Goal: Check status

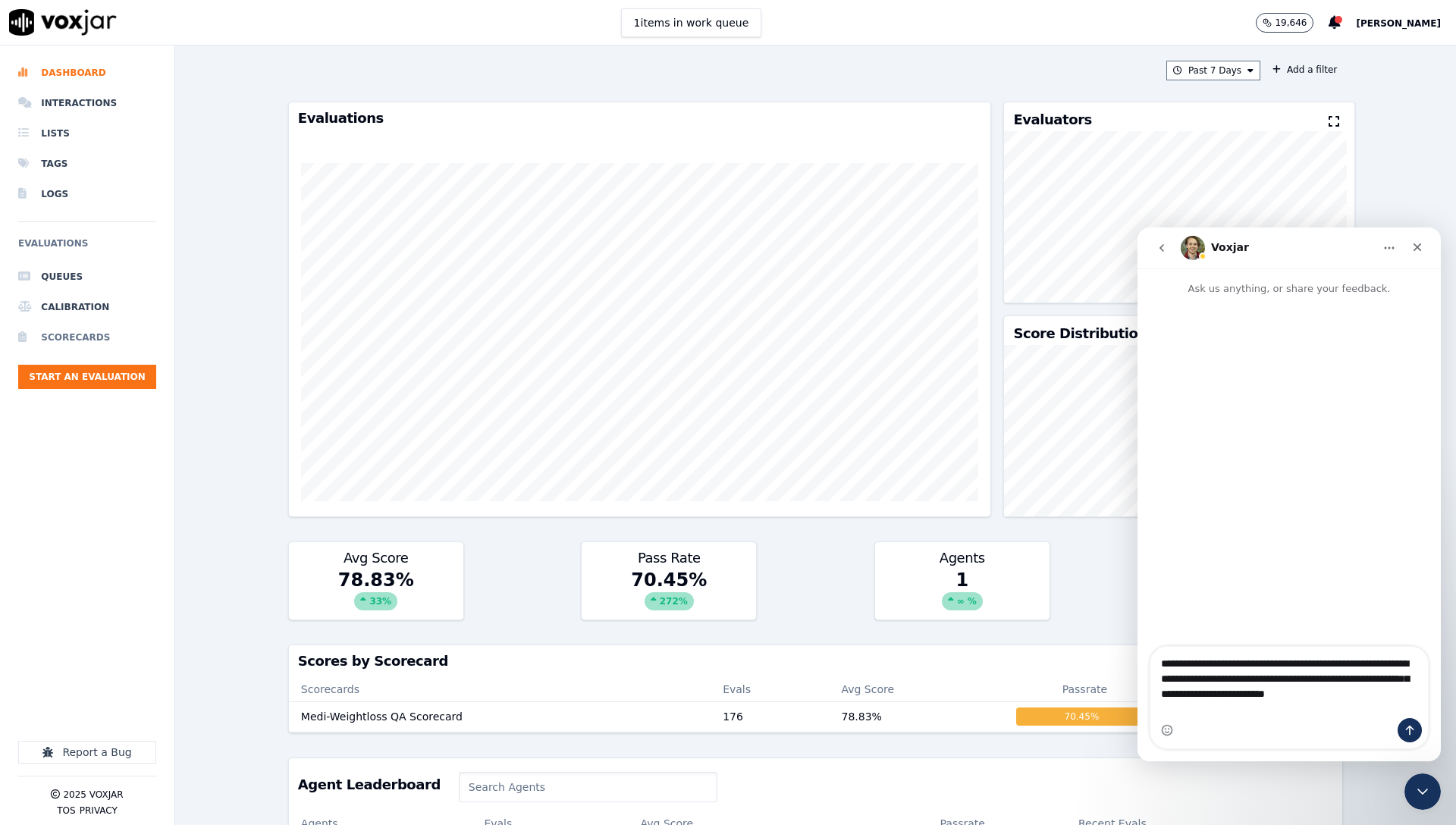
type textarea "**********"
click at [78, 334] on li "Scorecards" at bounding box center [87, 337] width 138 height 30
click at [1419, 240] on div "Close" at bounding box center [1418, 247] width 27 height 27
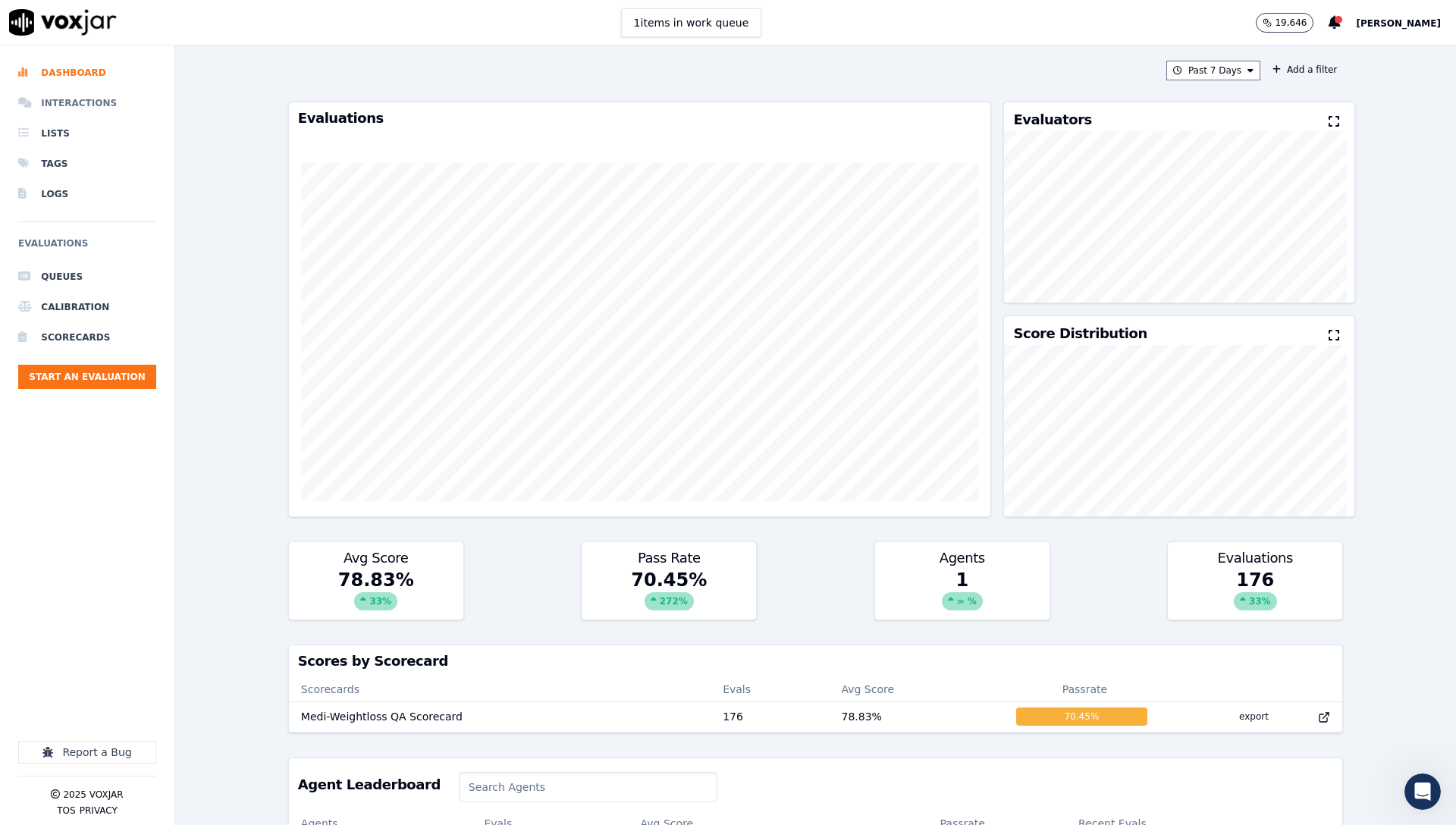
click at [95, 110] on li "Interactions" at bounding box center [87, 103] width 138 height 30
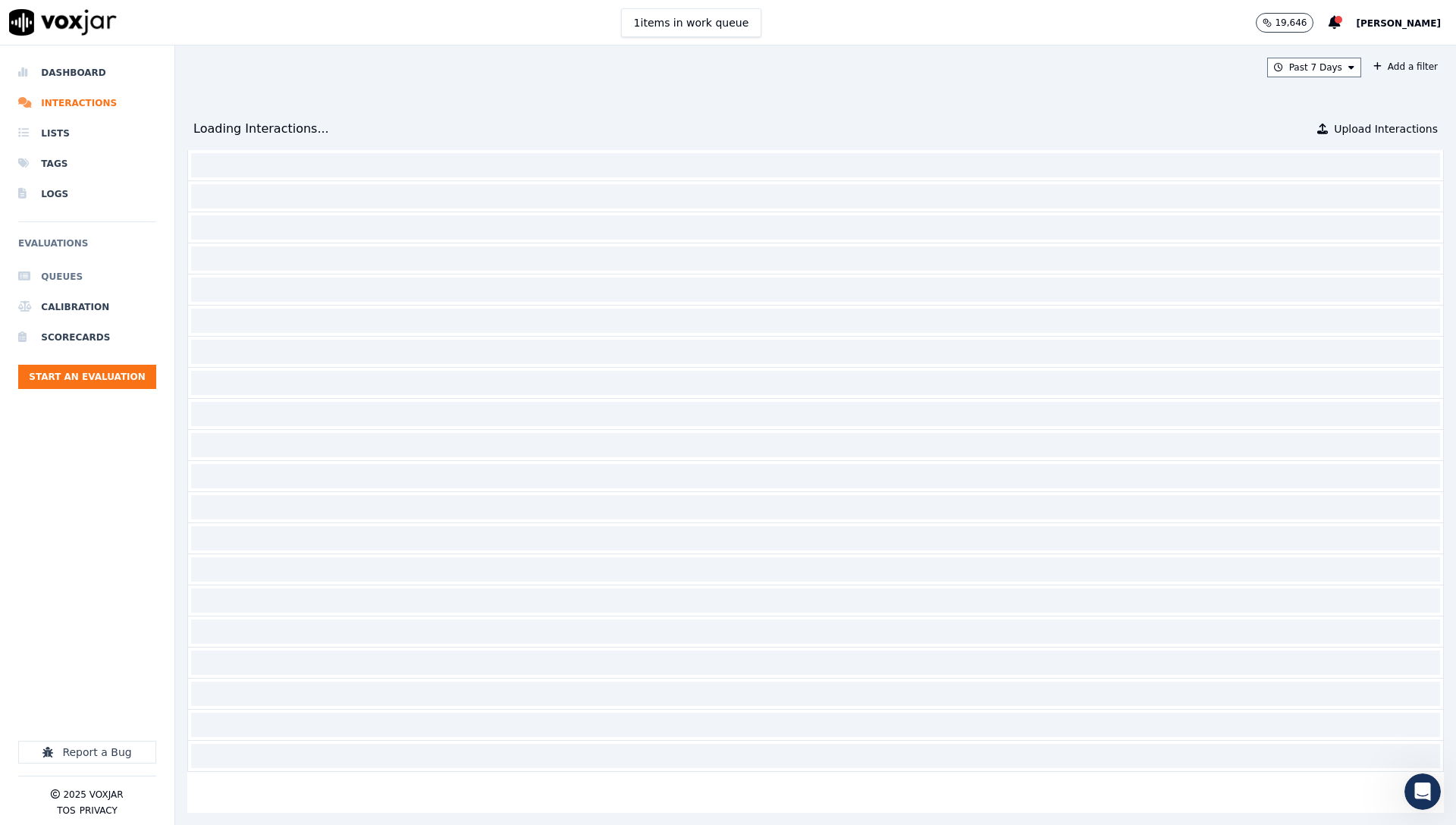
click at [71, 274] on li "Queues" at bounding box center [87, 276] width 138 height 30
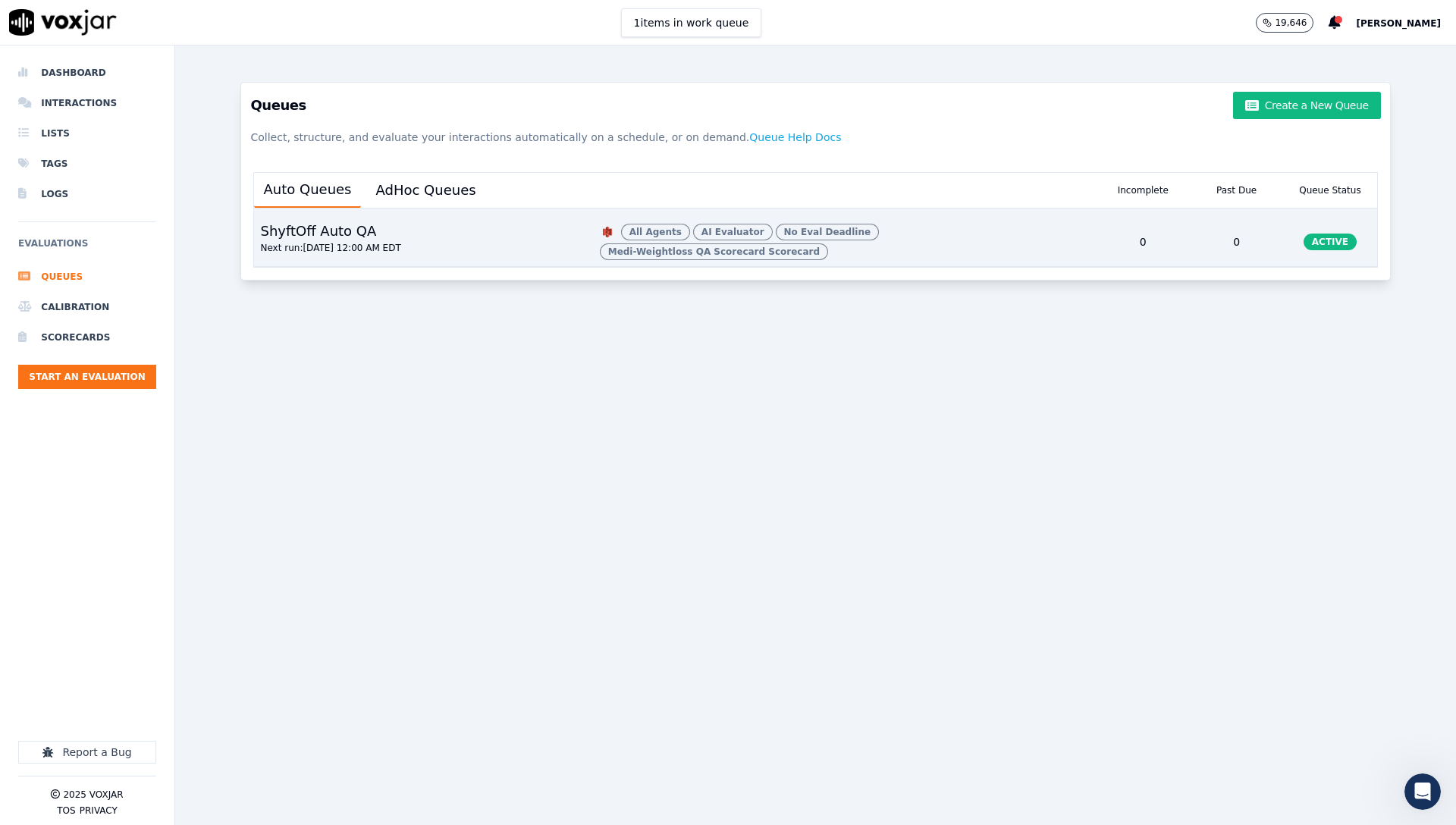
click at [404, 243] on div "ShyftOff Auto QA Next run: [DATE] 12:00 AM EDT" at bounding box center [420, 241] width 333 height 48
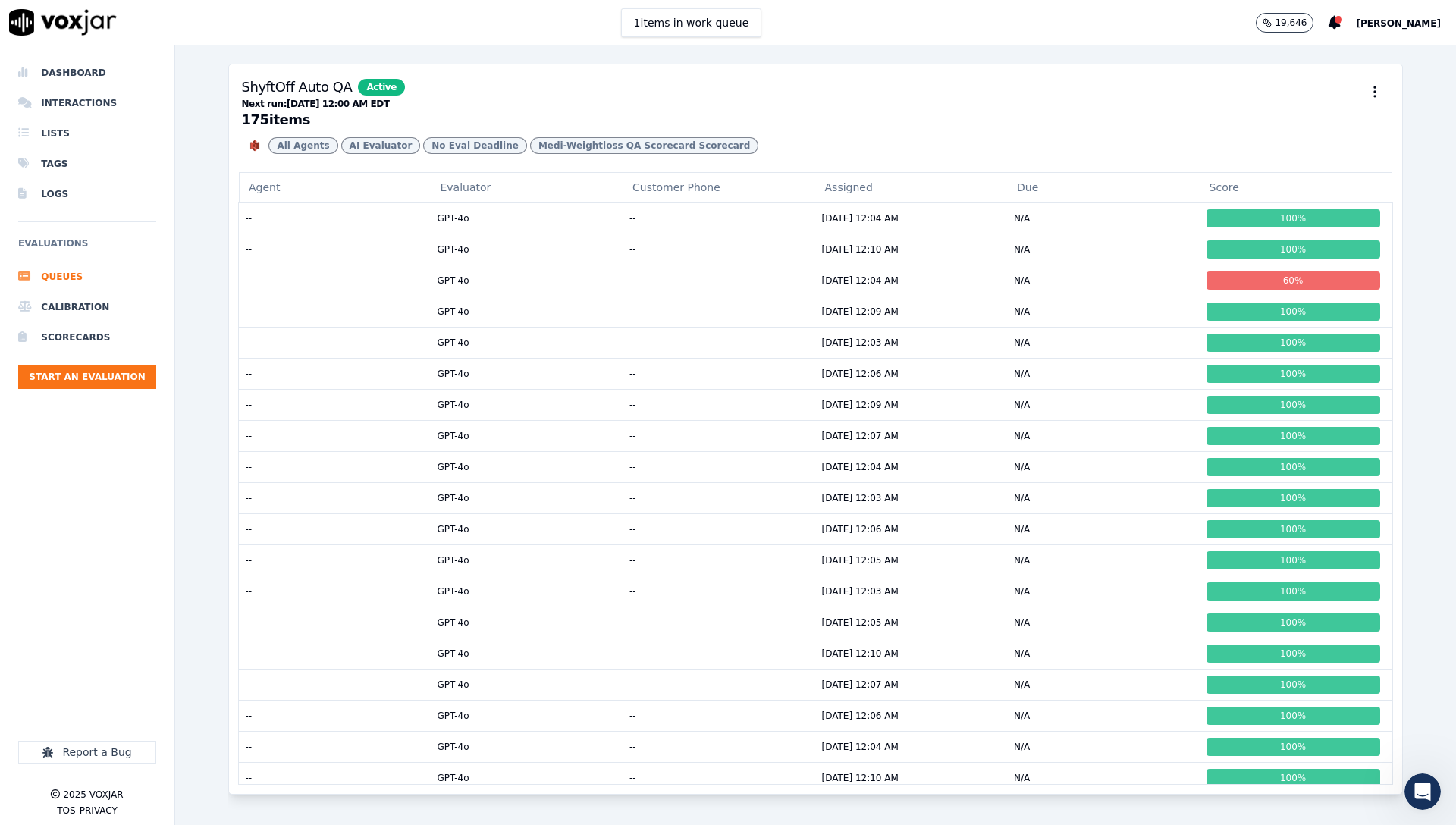
click at [704, 103] on h3 "ShyftOff Auto QA Active Next run: [DATE] 12:00 AM EDT 175 item s" at bounding box center [816, 101] width 1149 height 50
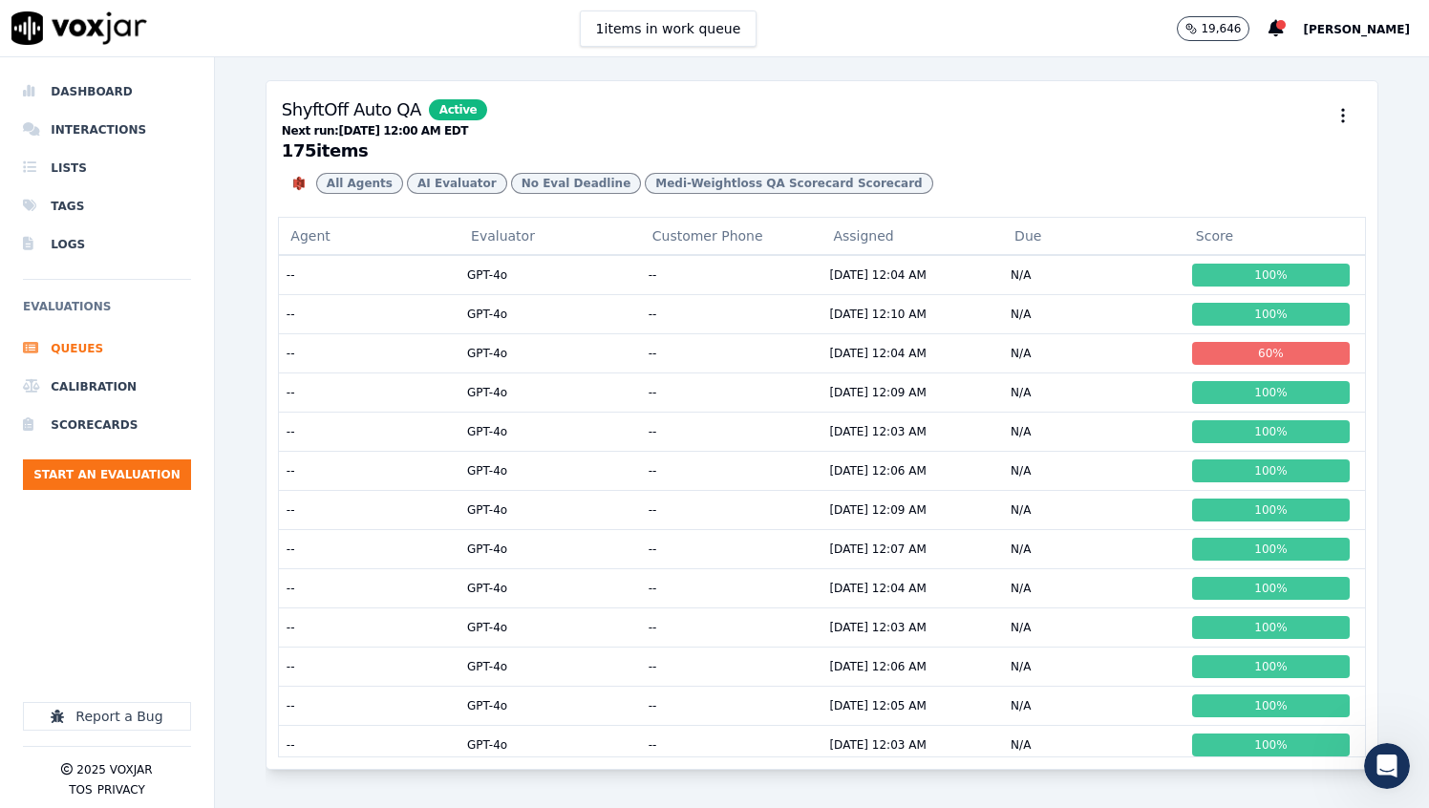
click at [906, 106] on h3 "ShyftOff Auto QA Active Next run: [DATE] 12:00 AM EDT 175 item s" at bounding box center [822, 127] width 1080 height 63
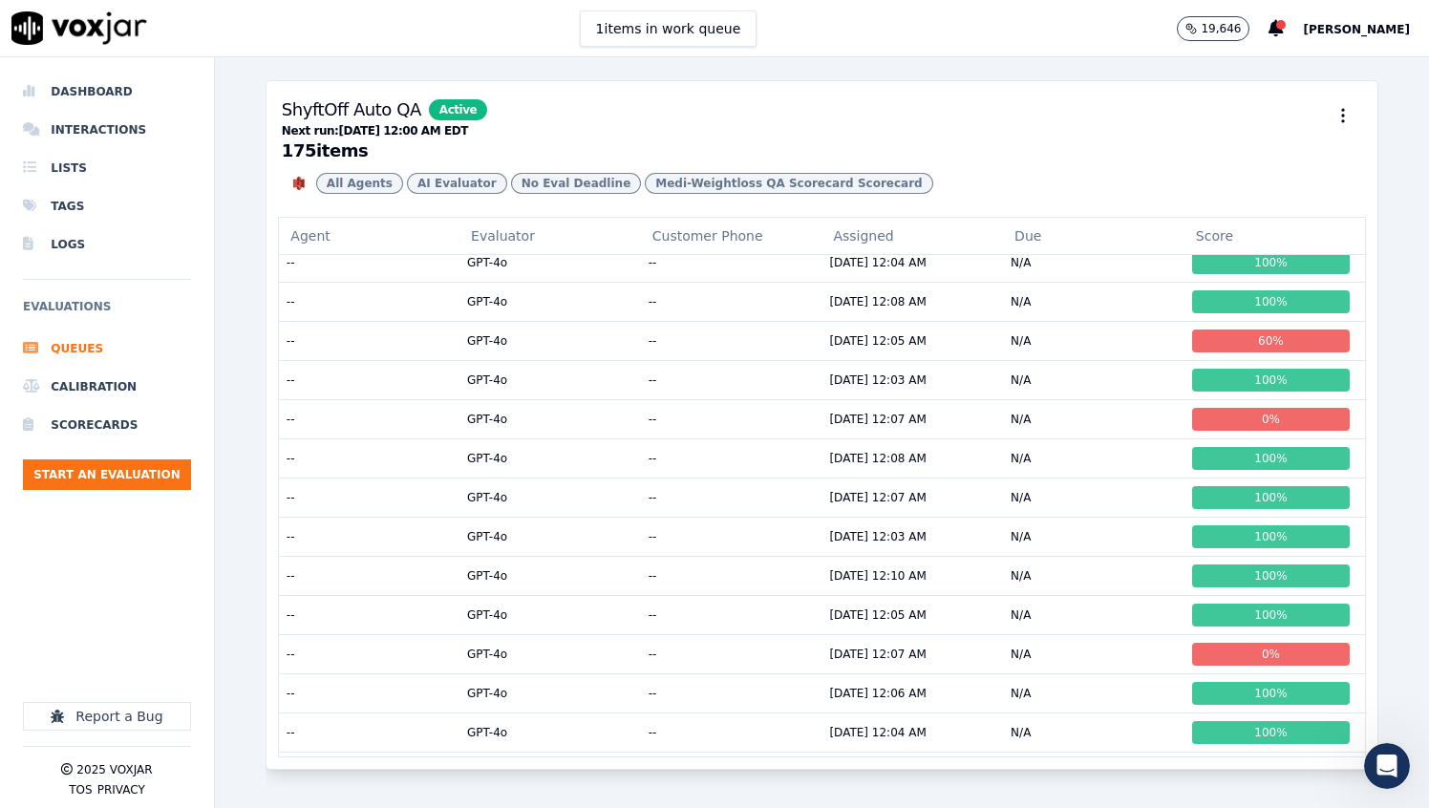
scroll to position [2287, 0]
